Goal: Task Accomplishment & Management: Use online tool/utility

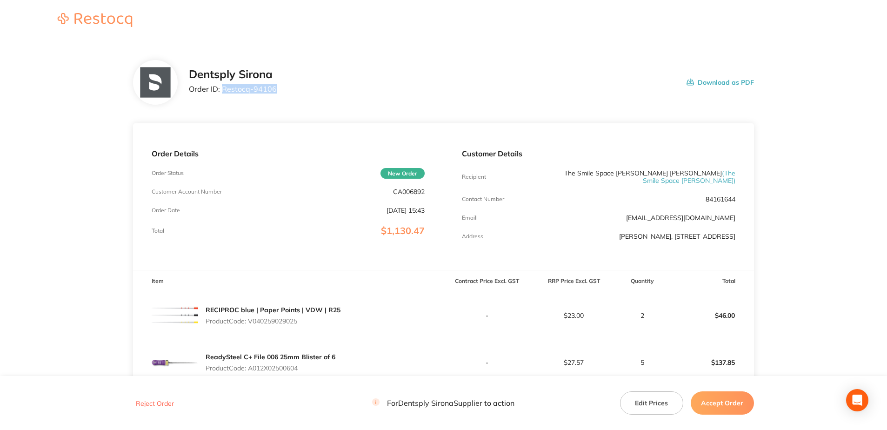
drag, startPoint x: 279, startPoint y: 94, endPoint x: 221, endPoint y: 93, distance: 57.7
click at [221, 93] on div "Dentsply Sirona Order ID: Restocq- 94106 Download as PDF" at bounding box center [471, 82] width 565 height 29
copy p "Restocq- 94106"
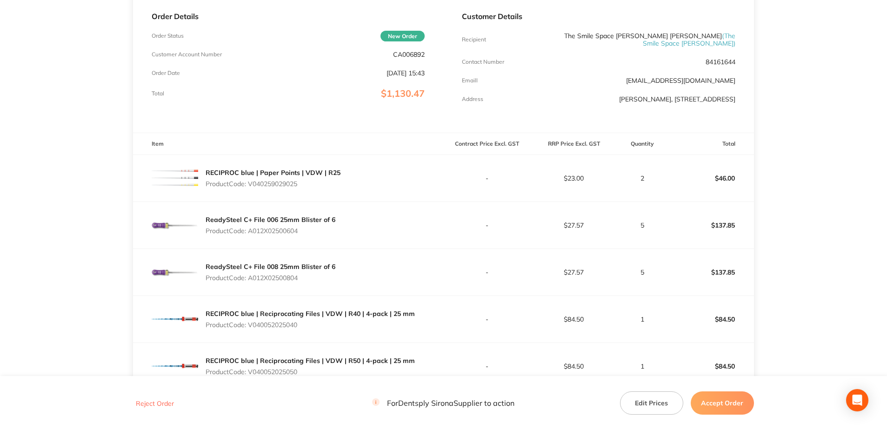
scroll to position [140, 0]
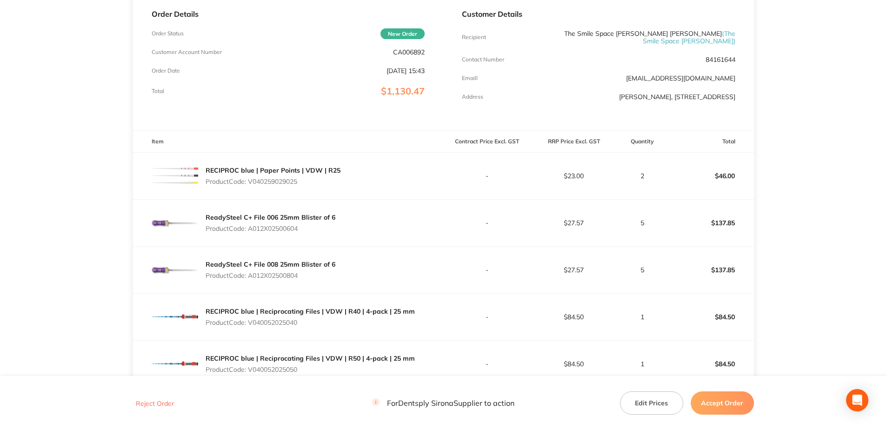
drag, startPoint x: 290, startPoint y: 180, endPoint x: 251, endPoint y: 181, distance: 38.6
click at [251, 181] on div "RECIPROC blue | Paper Points | VDW | R25 Product Code: V040259029025" at bounding box center [273, 176] width 135 height 26
copy p "V040259029025"
drag, startPoint x: 303, startPoint y: 225, endPoint x: 252, endPoint y: 226, distance: 51.2
click at [252, 226] on p "Product Code: A012X02500604" at bounding box center [271, 228] width 130 height 7
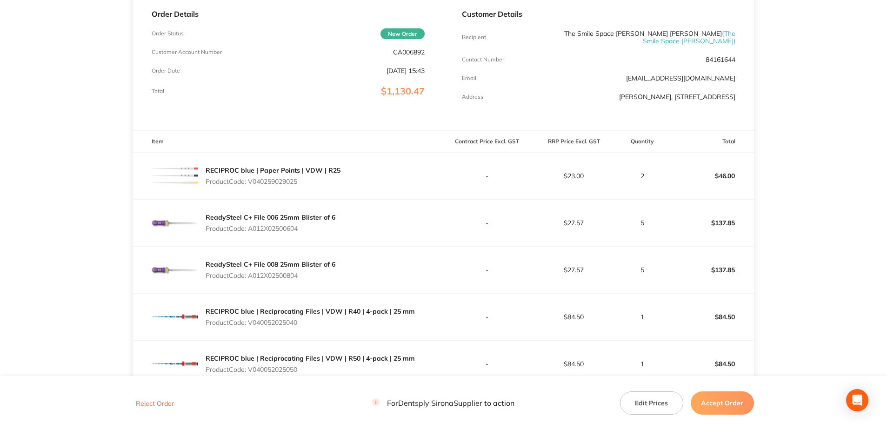
copy p "A012X02500604"
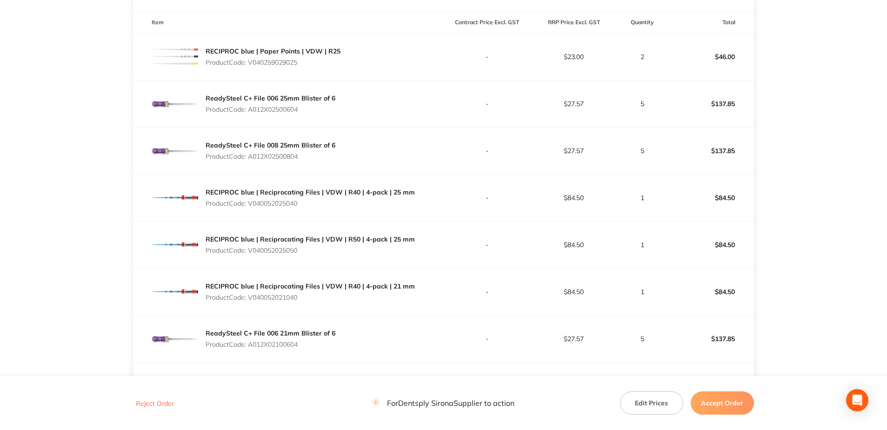
scroll to position [279, 0]
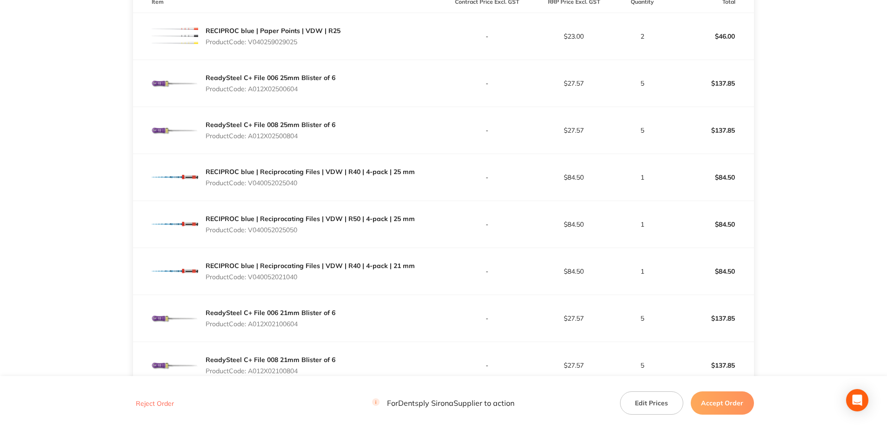
drag, startPoint x: 304, startPoint y: 134, endPoint x: 250, endPoint y: 133, distance: 54.0
click at [250, 133] on p "Product Code: A012X02500804" at bounding box center [271, 135] width 130 height 7
copy p "A012X02500804"
drag, startPoint x: 304, startPoint y: 182, endPoint x: 251, endPoint y: 179, distance: 53.1
click at [251, 179] on div "RECIPROC blue | Reciprocating Files | VDW | R40 | 4-pack | 25 mm Product Code: …" at bounding box center [310, 177] width 209 height 26
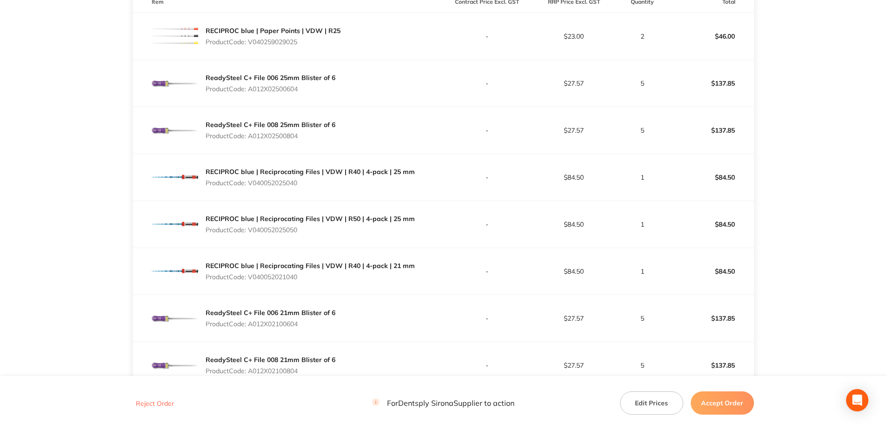
copy p "V040052025040"
drag, startPoint x: 306, startPoint y: 225, endPoint x: 250, endPoint y: 225, distance: 55.3
click at [250, 226] on p "Product Code: V040052025050" at bounding box center [310, 229] width 209 height 7
copy p "V040052025050"
drag, startPoint x: 308, startPoint y: 276, endPoint x: 248, endPoint y: 275, distance: 59.5
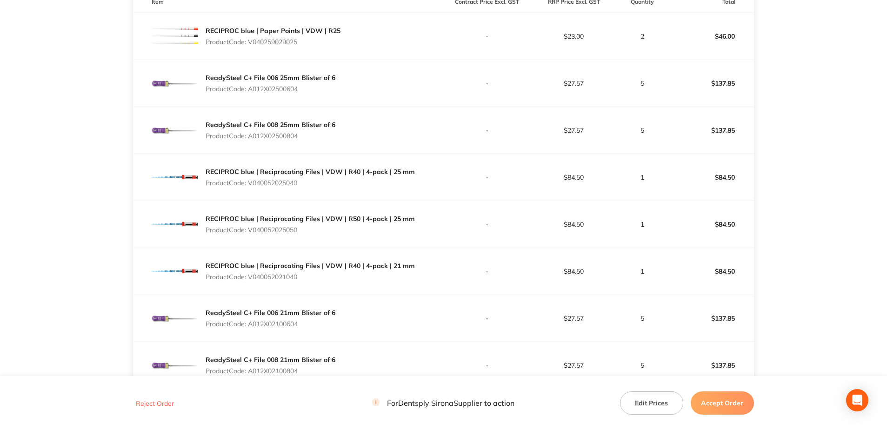
click at [248, 275] on div "RECIPROC blue | Reciprocating Files | VDW | R40 | 4-pack | 21 mm Product Code: …" at bounding box center [310, 271] width 209 height 26
copy p "V040052021040"
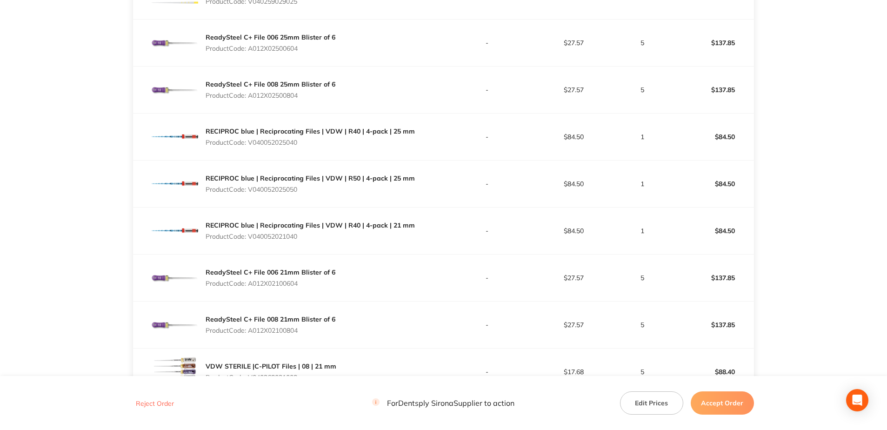
scroll to position [372, 0]
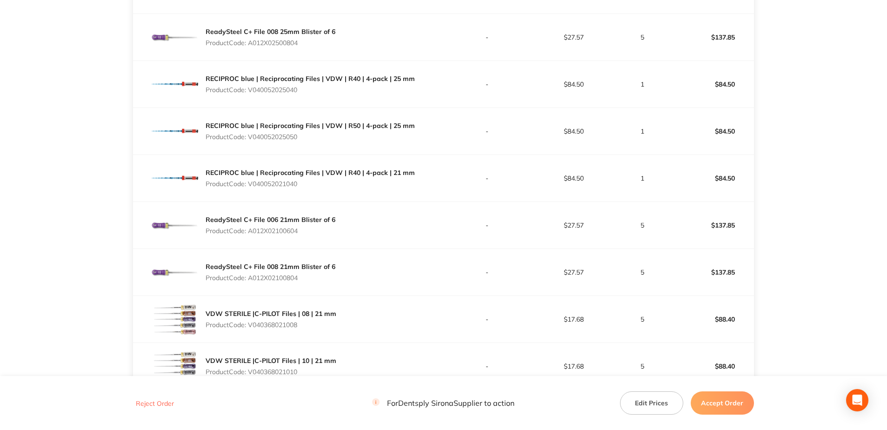
drag, startPoint x: 297, startPoint y: 230, endPoint x: 251, endPoint y: 229, distance: 46.0
click at [251, 229] on p "Product Code: A012X02100604" at bounding box center [271, 230] width 130 height 7
copy p "A012X02100604"
drag, startPoint x: 303, startPoint y: 274, endPoint x: 249, endPoint y: 279, distance: 54.1
click at [249, 279] on div "ReadySteel C+ File 008 21mm Blister of 6 Product Code: A012X02100804" at bounding box center [271, 272] width 130 height 26
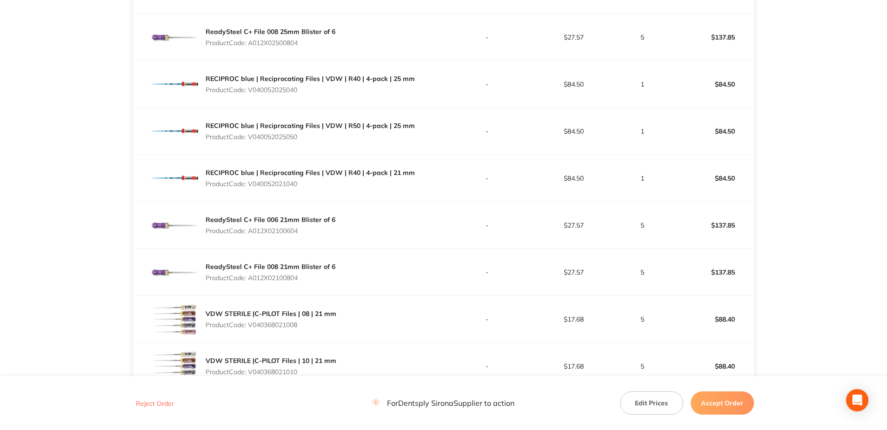
copy p "A012X02100804"
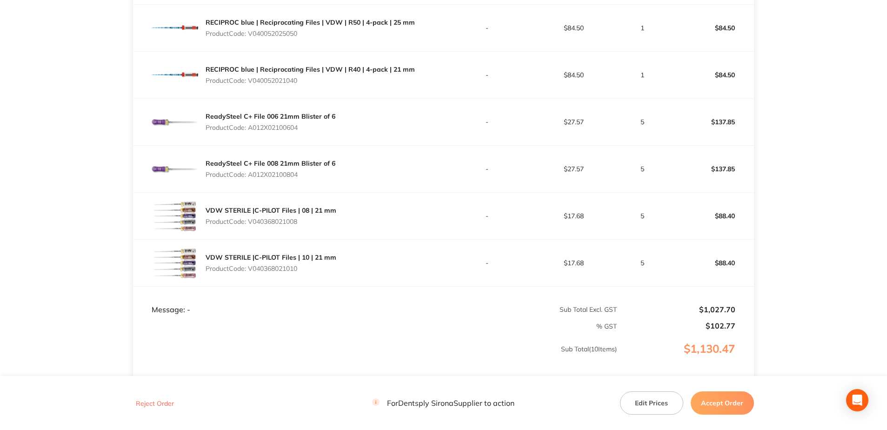
scroll to position [512, 0]
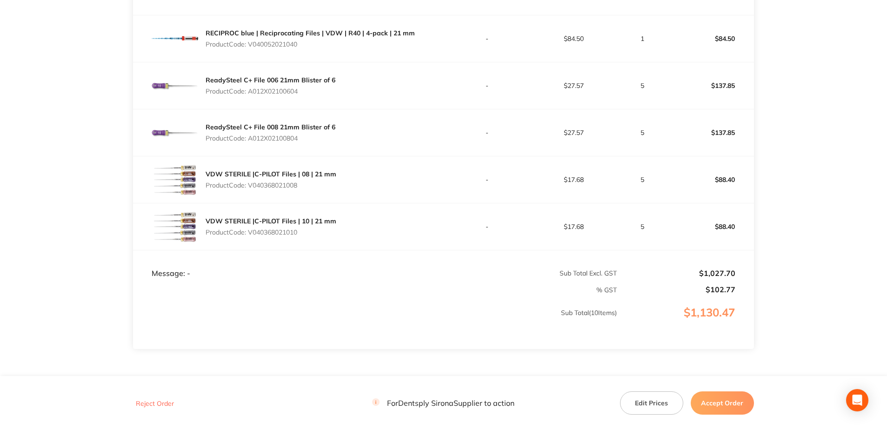
drag, startPoint x: 302, startPoint y: 184, endPoint x: 252, endPoint y: 186, distance: 50.3
click at [252, 186] on div "VDW STERILE |C-PILOT Files | 08 | 21 mm Product Code: V040368021008" at bounding box center [271, 179] width 131 height 26
copy p "040368021008"
drag, startPoint x: 336, startPoint y: 185, endPoint x: 313, endPoint y: 186, distance: 23.3
click at [336, 185] on div "VDW STERILE |C-PILOT Files | 08 | 21 mm Product Code: V040368021008" at bounding box center [288, 179] width 310 height 47
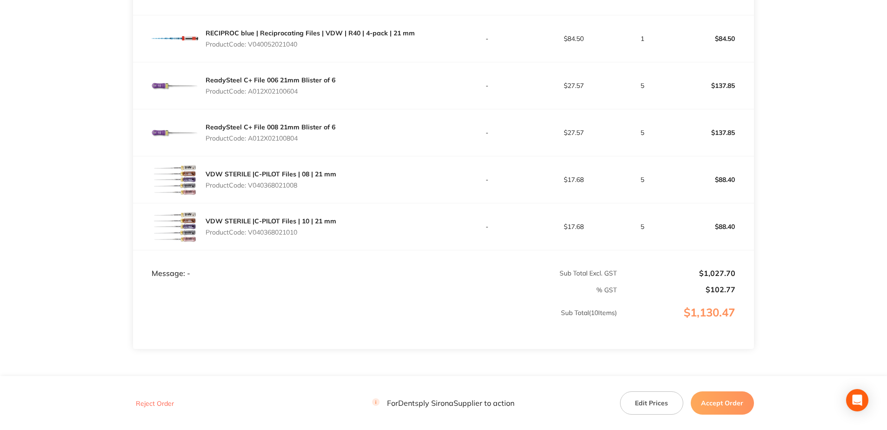
drag, startPoint x: 302, startPoint y: 186, endPoint x: 249, endPoint y: 185, distance: 53.0
click at [249, 185] on div "VDW STERILE |C-PILOT Files | 08 | 21 mm Product Code: V040368021008" at bounding box center [271, 179] width 131 height 26
drag, startPoint x: 305, startPoint y: 231, endPoint x: 250, endPoint y: 232, distance: 54.9
click at [250, 232] on div "VDW STERILE |C-PILOT Files | 10 | 21 mm Product Code: V040368021010" at bounding box center [271, 226] width 131 height 26
click at [731, 405] on button "Accept Order" at bounding box center [722, 402] width 63 height 23
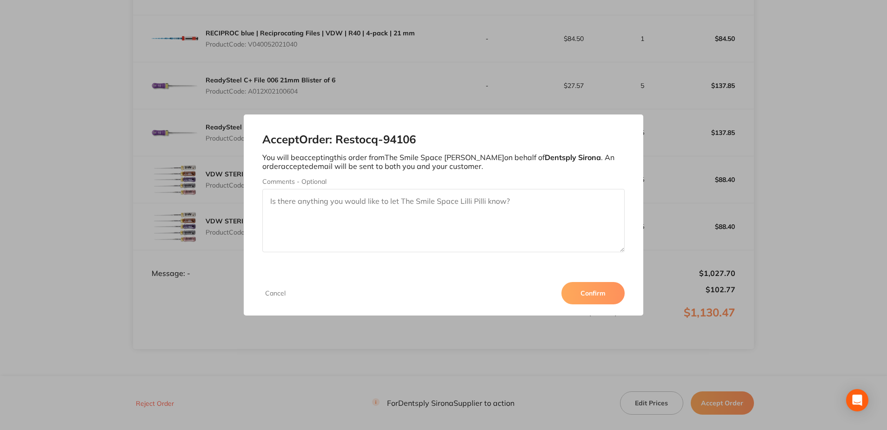
click at [590, 299] on button "Confirm" at bounding box center [592, 293] width 63 height 22
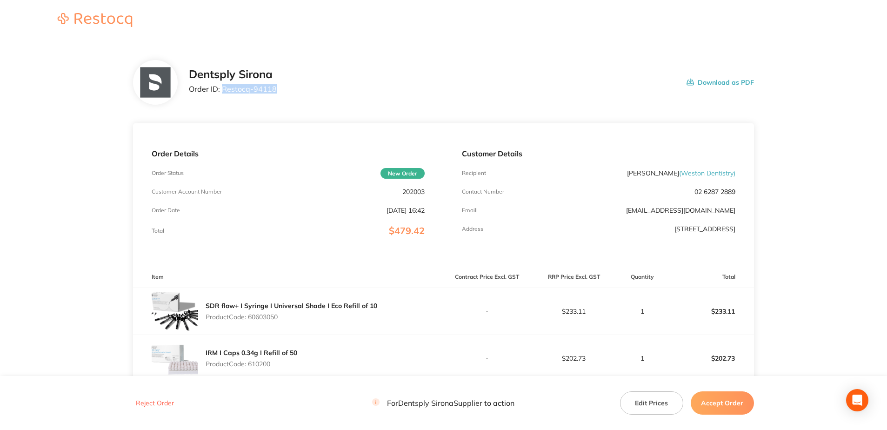
drag, startPoint x: 277, startPoint y: 89, endPoint x: 223, endPoint y: 91, distance: 53.5
click at [223, 91] on div "Dentsply Sirona Order ID: Restocq- 94118 Download as PDF" at bounding box center [471, 82] width 565 height 29
copy p "Restocq- 94118"
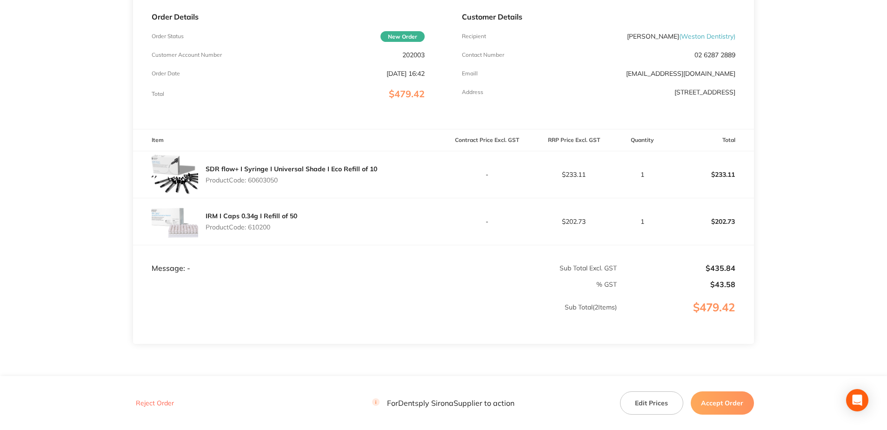
scroll to position [140, 0]
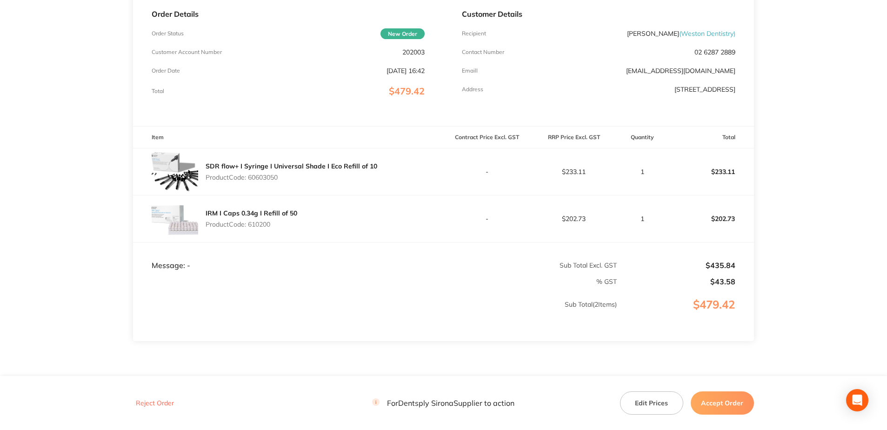
drag, startPoint x: 282, startPoint y: 185, endPoint x: 250, endPoint y: 185, distance: 32.6
click at [250, 185] on div "SDR flow+ I Syringe I Universal Shade I Eco Refill of 10 Product Code: 60603050" at bounding box center [288, 171] width 310 height 47
copy p "60603050"
drag, startPoint x: 275, startPoint y: 228, endPoint x: 250, endPoint y: 228, distance: 25.1
click at [250, 186] on div "IRM I Caps 0.34g I Refill of 50 Product Code: 610200" at bounding box center [252, 219] width 92 height 26
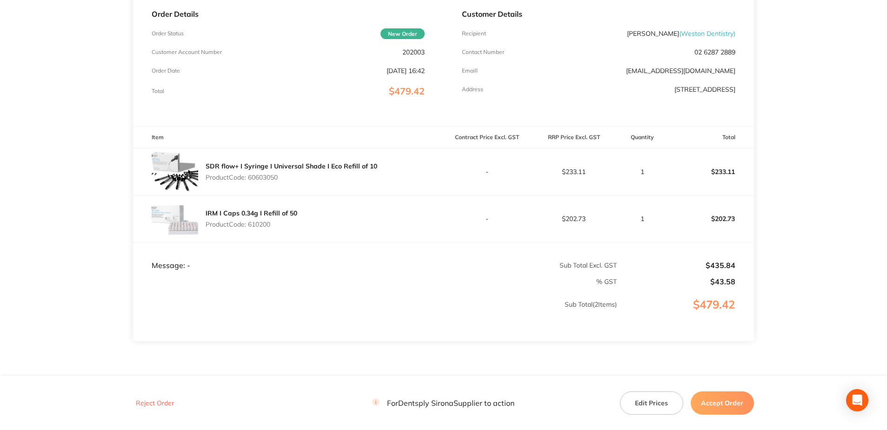
copy p "610200"
click at [436, 186] on button "Accept Order" at bounding box center [722, 402] width 63 height 23
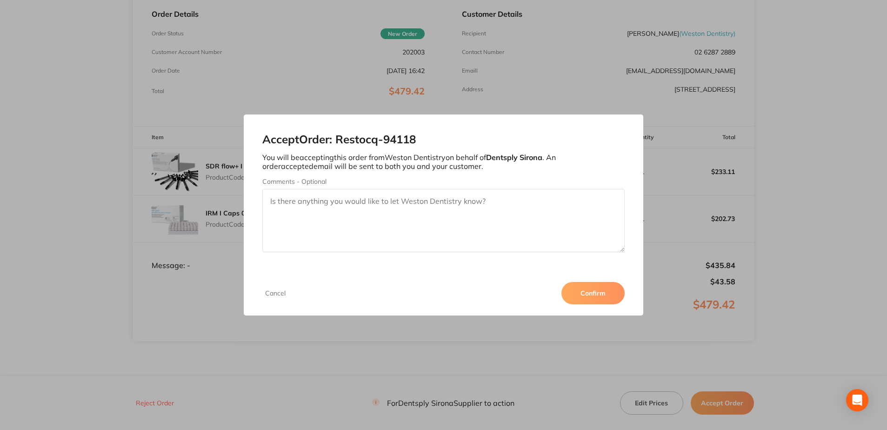
click at [436, 186] on button "Confirm" at bounding box center [592, 293] width 63 height 22
